Goal: Task Accomplishment & Management: Use online tool/utility

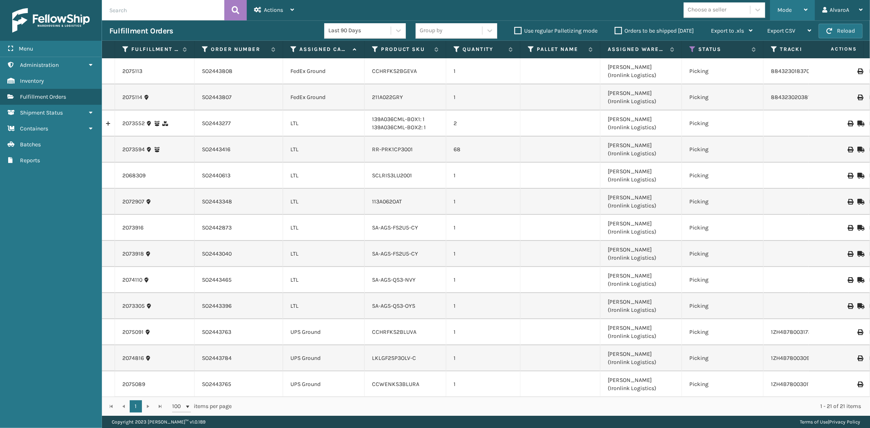
click at [783, 4] on div "Mode" at bounding box center [792, 10] width 30 height 20
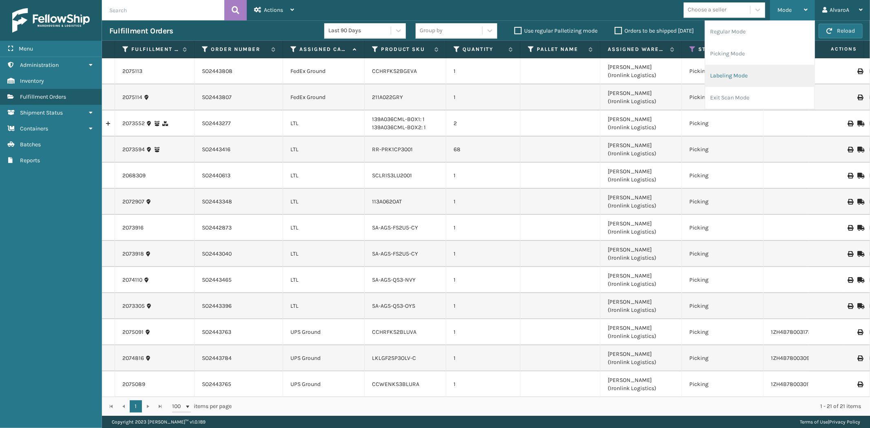
click at [760, 69] on li "Labeling Mode" at bounding box center [759, 76] width 109 height 22
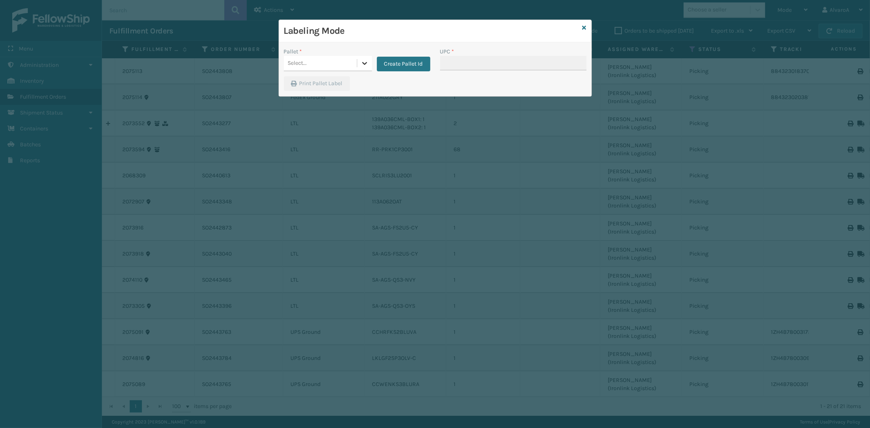
click at [366, 62] on icon at bounding box center [365, 63] width 8 height 8
click at [407, 60] on button "Create Pallet Id" at bounding box center [403, 64] width 53 height 15
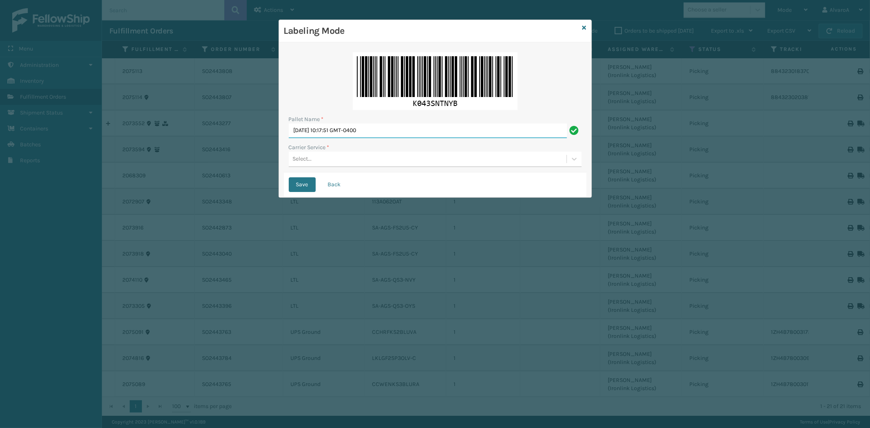
drag, startPoint x: 392, startPoint y: 127, endPoint x: 225, endPoint y: 165, distance: 171.1
click at [225, 165] on div "Labeling Mode Pallet Name * [DATE] 10:17:51 GMT-0400 Carrier Service * Select..…" at bounding box center [435, 214] width 870 height 428
click at [303, 133] on input "LPN 508593#1" at bounding box center [428, 131] width 278 height 15
type input "LPN 508593#1"
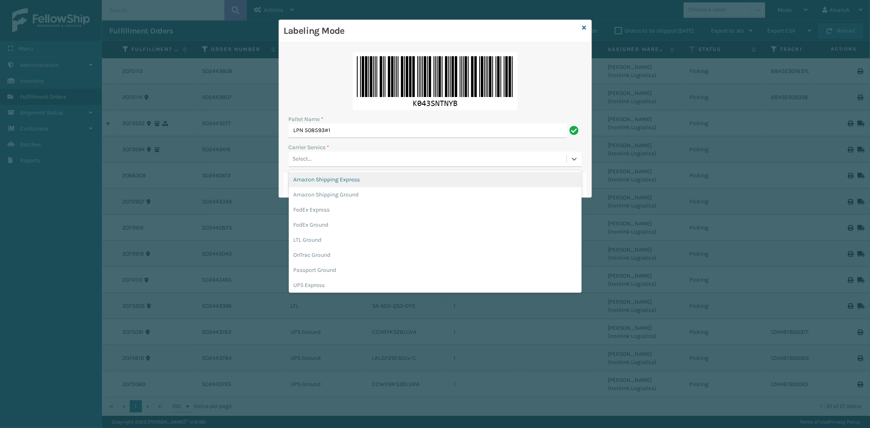
click at [303, 165] on div "Select..." at bounding box center [428, 159] width 278 height 13
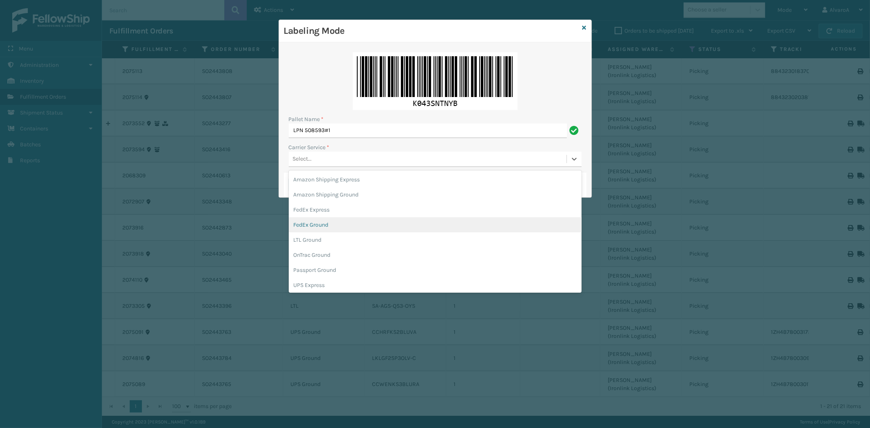
click at [320, 225] on div "FedEx Ground" at bounding box center [435, 224] width 293 height 15
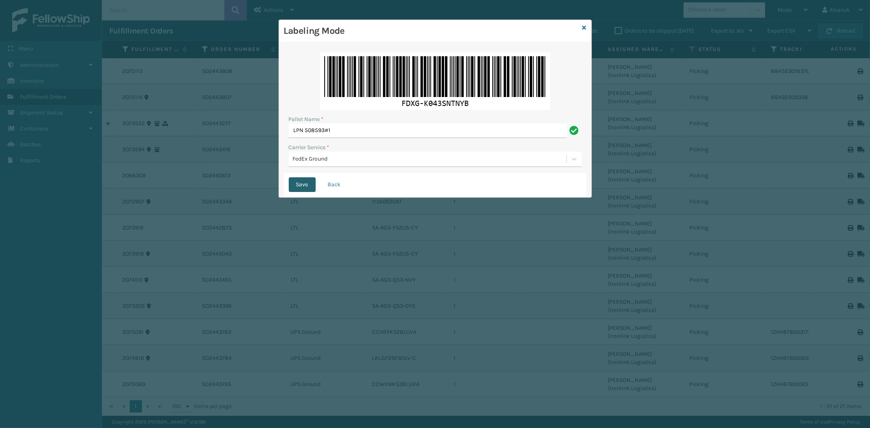
click at [302, 187] on button "Save" at bounding box center [302, 184] width 27 height 15
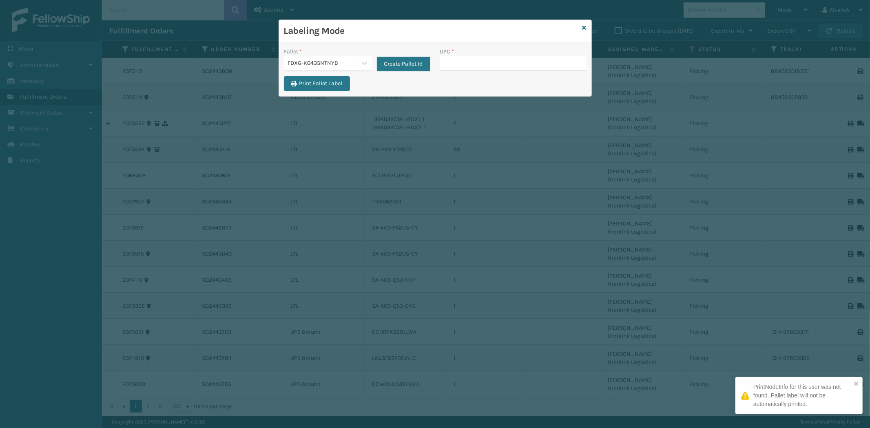
click at [449, 66] on input "UPC *" at bounding box center [513, 63] width 146 height 15
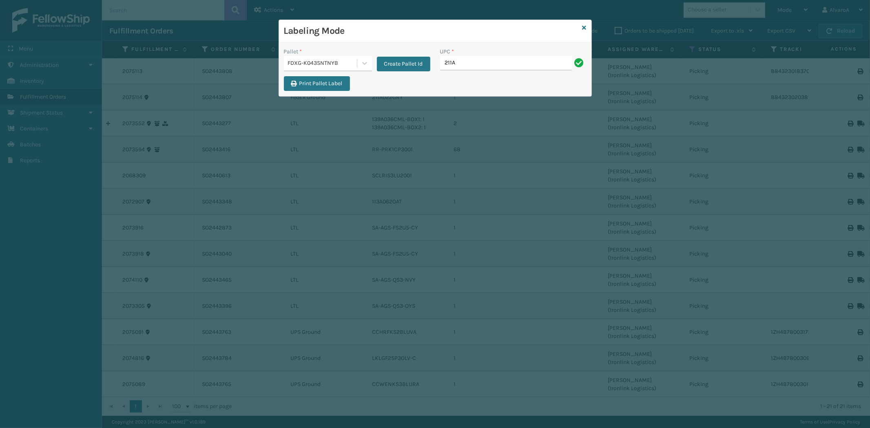
type input "211A022GRY"
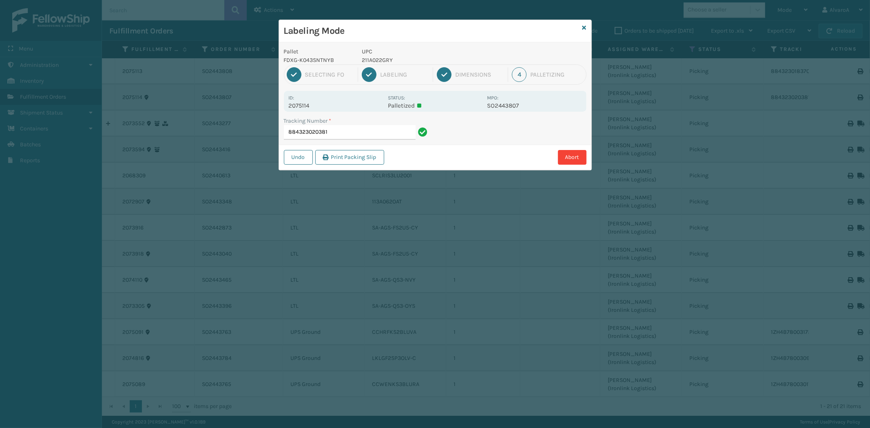
type input "884323020381C"
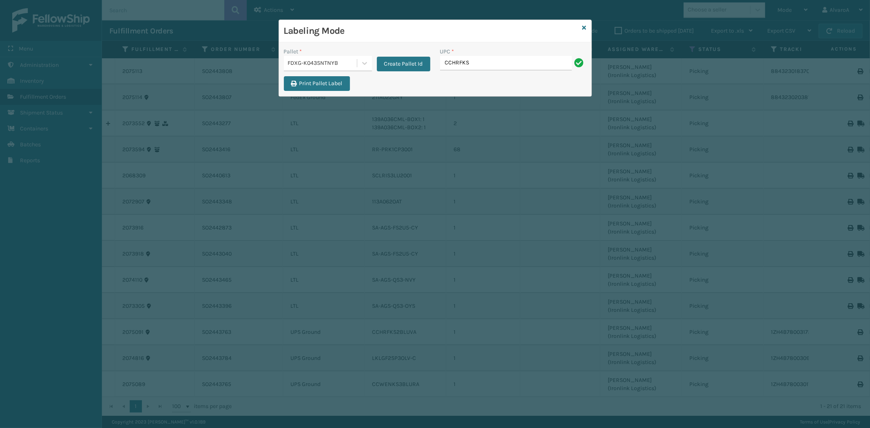
type input "CCHRFKS2BGEVA"
click at [582, 26] on div "Labeling Mode Pallet * FDXG-K043SNTNYB Create Pallet Id UPC * Print Pallet Label" at bounding box center [435, 58] width 313 height 77
click at [581, 34] on div "Labeling Mode" at bounding box center [435, 31] width 312 height 22
click at [585, 29] on icon at bounding box center [584, 28] width 4 height 6
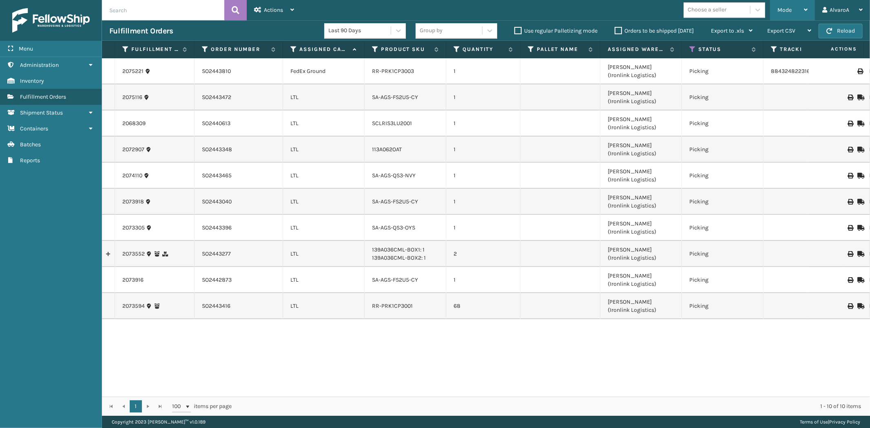
click at [786, 5] on div "Mode" at bounding box center [792, 10] width 30 height 20
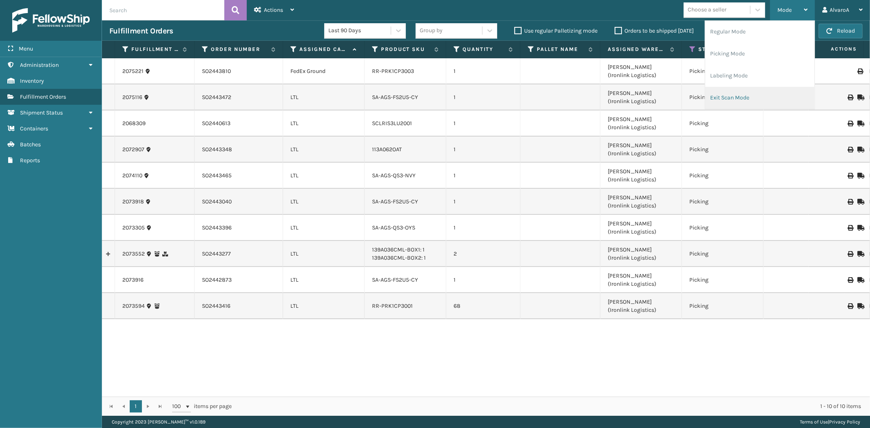
click at [713, 92] on li "Exit Scan Mode" at bounding box center [759, 98] width 109 height 22
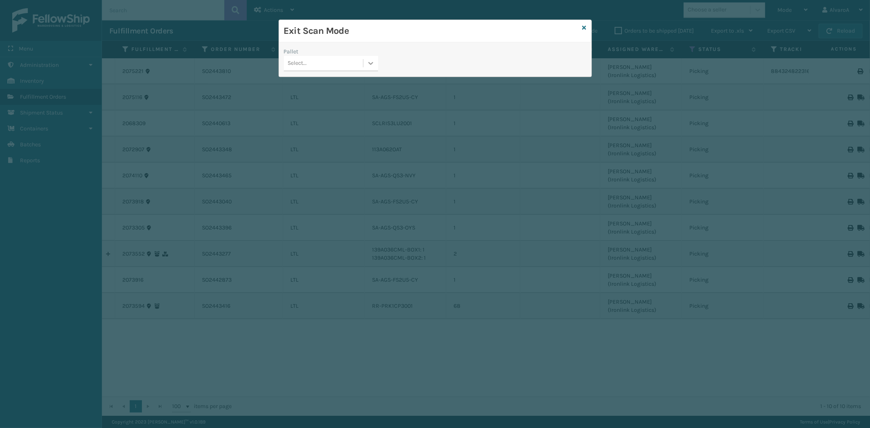
click at [365, 65] on div at bounding box center [370, 63] width 15 height 15
click at [318, 113] on div "FDXG-K043SNTNYB" at bounding box center [331, 113] width 94 height 15
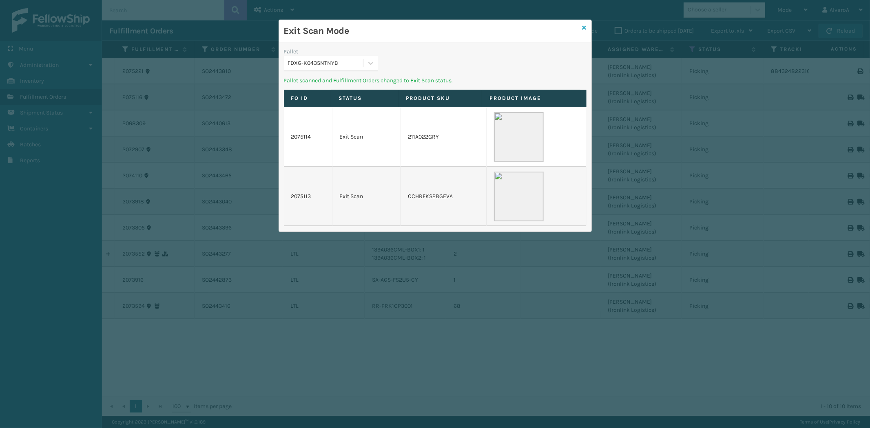
click at [585, 28] on icon at bounding box center [584, 28] width 4 height 6
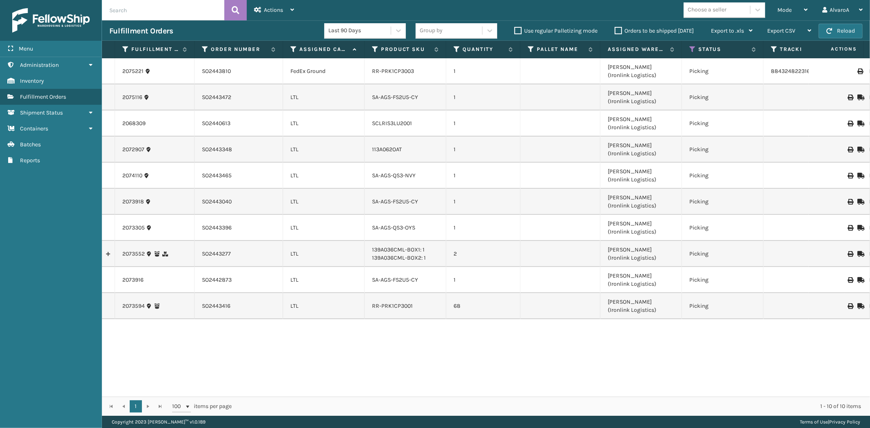
click at [618, 31] on label "Orders to be shipped [DATE]" at bounding box center [654, 30] width 79 height 7
click at [615, 31] on input "Orders to be shipped [DATE]" at bounding box center [615, 28] width 0 height 5
click at [618, 31] on label "Orders to be shipped [DATE]" at bounding box center [654, 30] width 79 height 7
click at [615, 31] on input "Orders to be shipped [DATE]" at bounding box center [615, 28] width 0 height 5
